Goal: Task Accomplishment & Management: Use online tool/utility

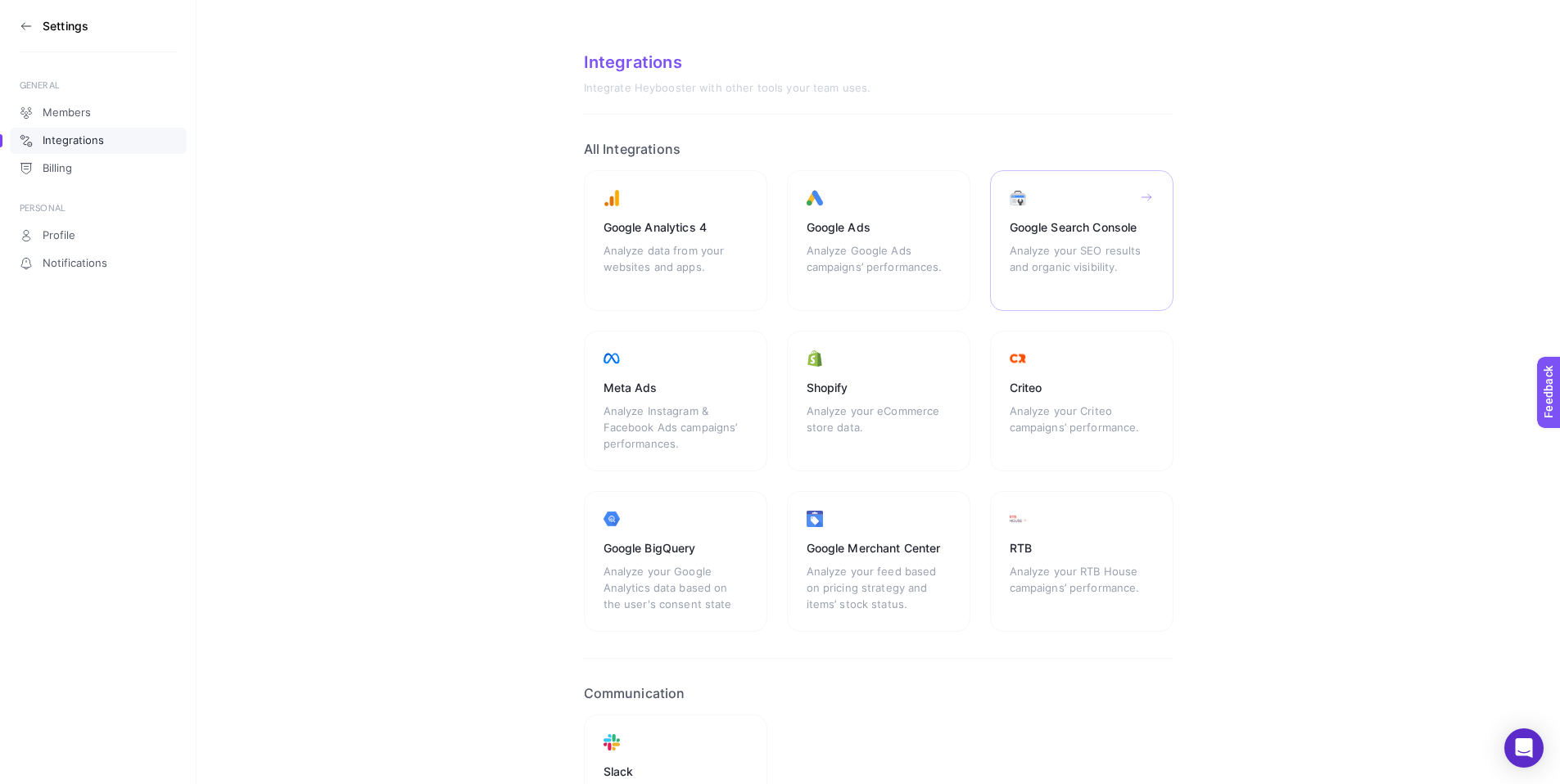
click at [1108, 225] on div "Google Search Console" at bounding box center [1082, 227] width 144 height 17
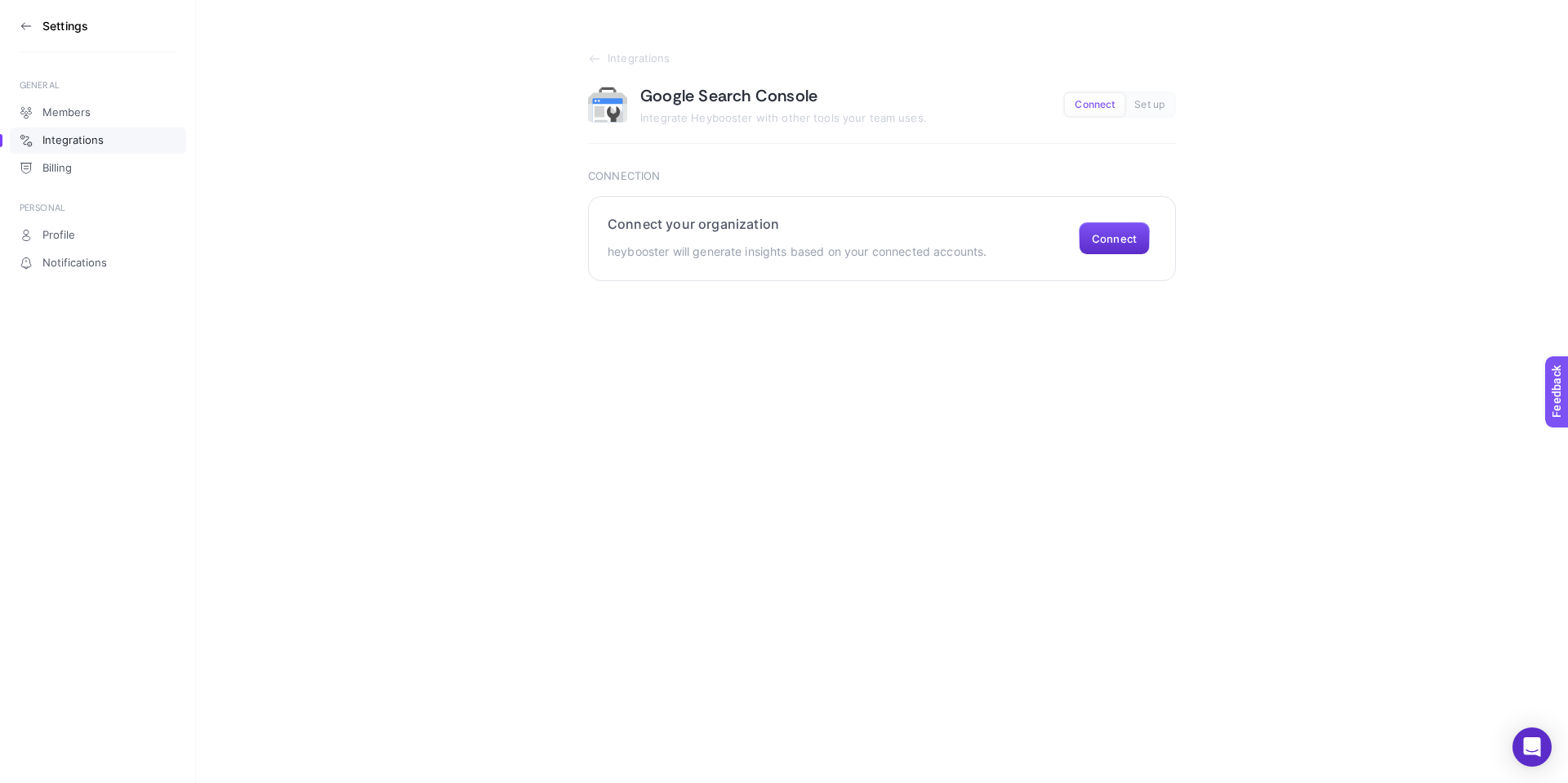
click at [1171, 230] on section "Connect your organization heybooster will generate insights based on your conne…" at bounding box center [882, 239] width 588 height 85
click at [1146, 233] on button "Connect" at bounding box center [1114, 238] width 71 height 33
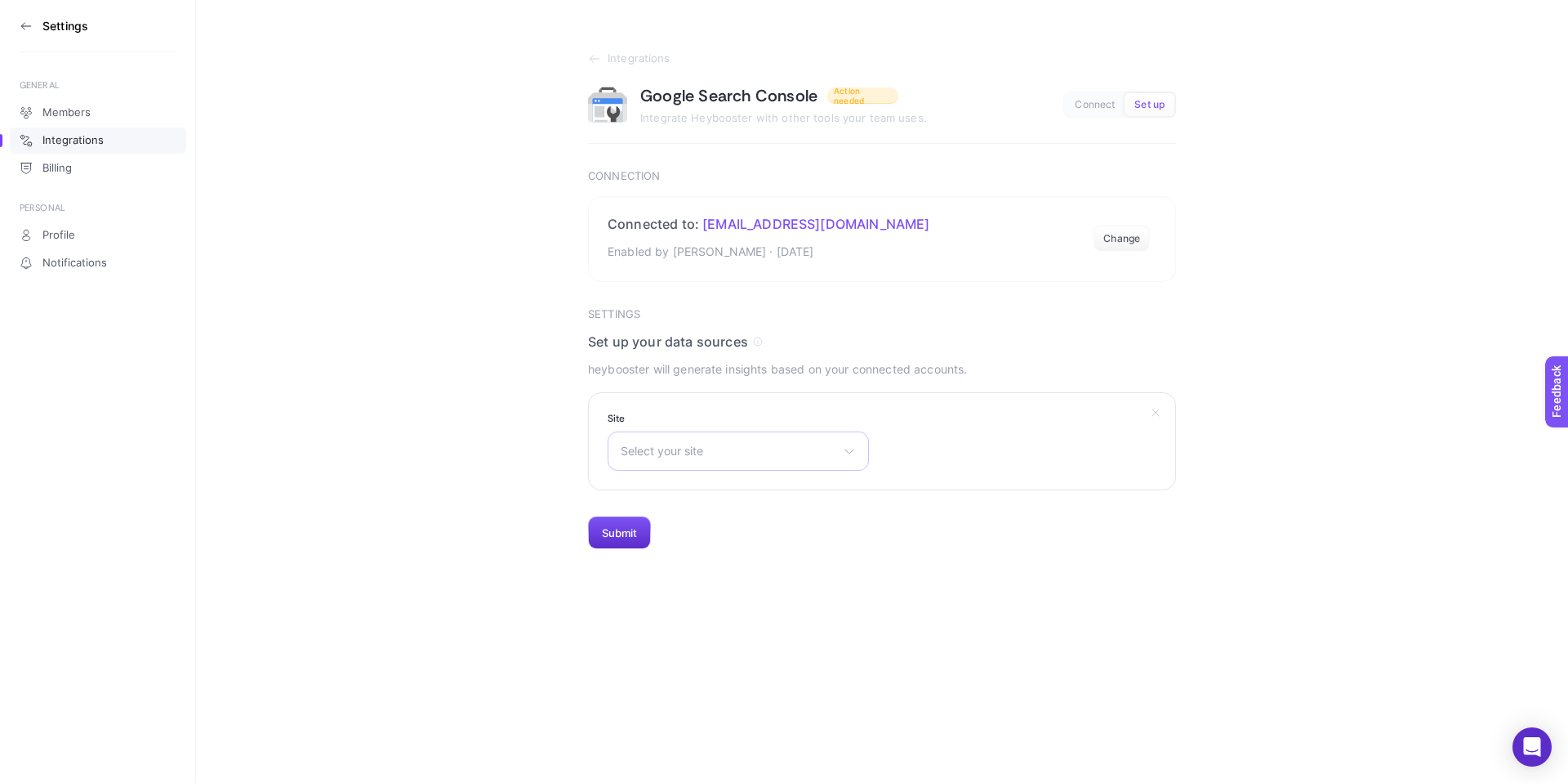
click at [724, 448] on span "Select your site" at bounding box center [728, 450] width 216 height 13
click at [756, 536] on li "sc-domain:[DOMAIN_NAME]" at bounding box center [738, 549] width 254 height 26
click at [629, 523] on button "Submit" at bounding box center [620, 532] width 63 height 33
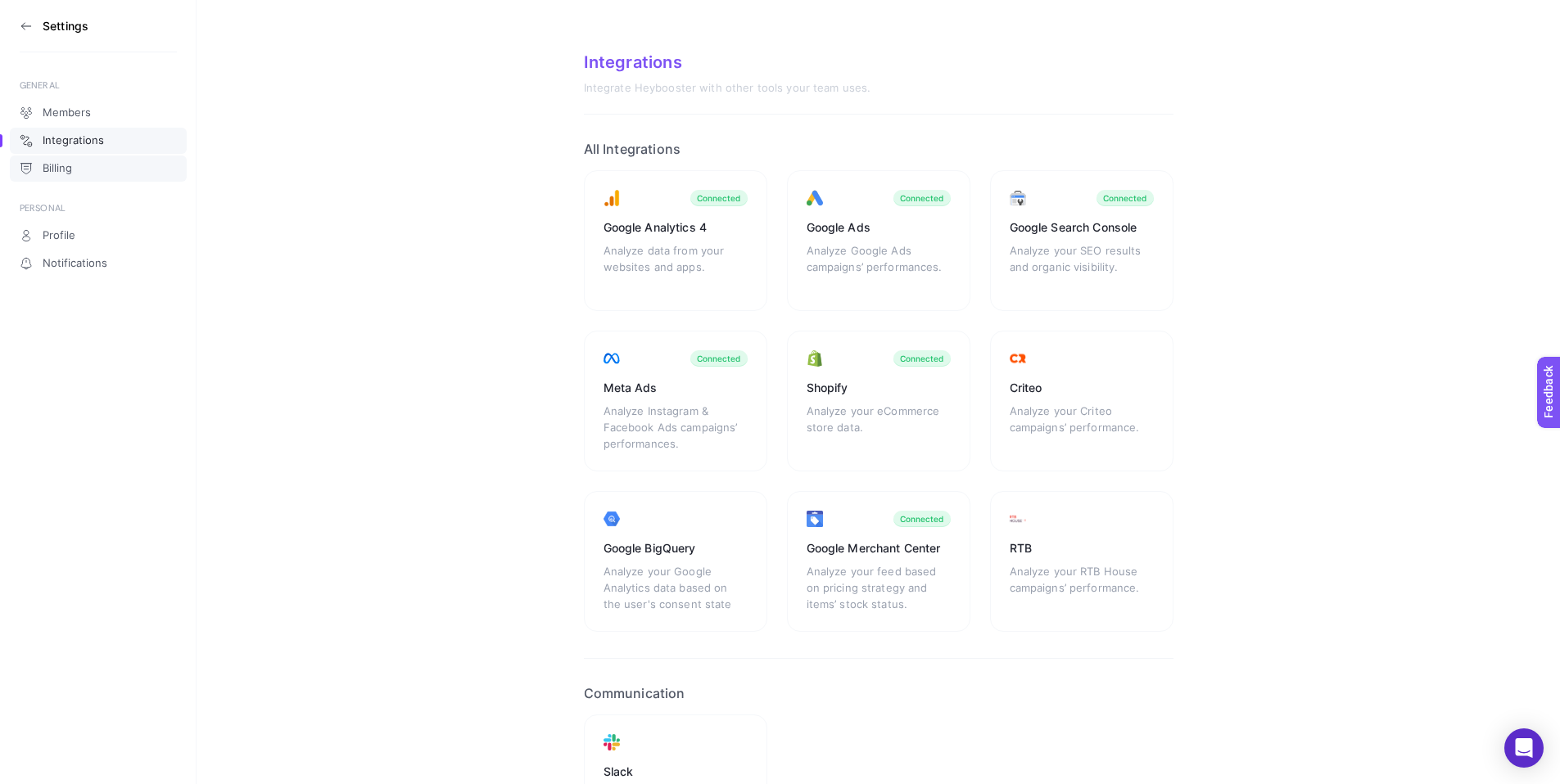
click at [78, 162] on link "Billing" at bounding box center [98, 168] width 177 height 26
